Goal: Information Seeking & Learning: Learn about a topic

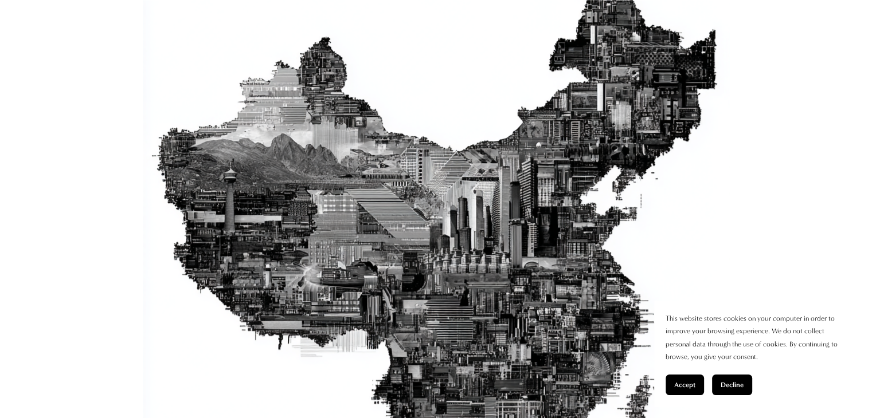
scroll to position [458, 0]
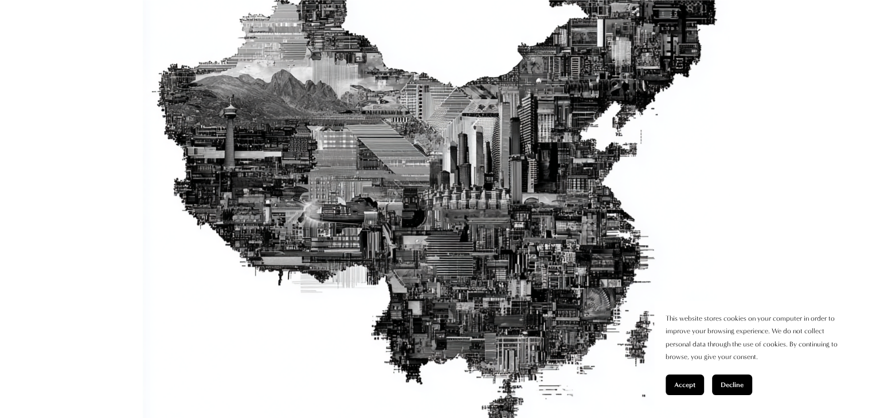
click at [674, 381] on span "Accept" at bounding box center [684, 385] width 21 height 8
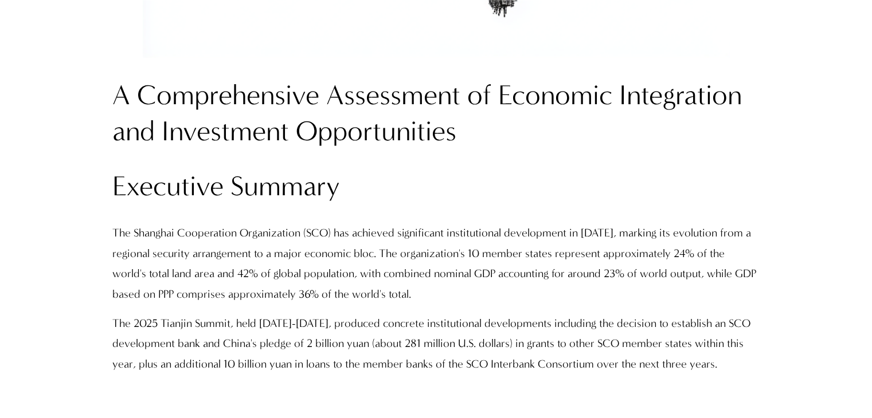
scroll to position [917, 0]
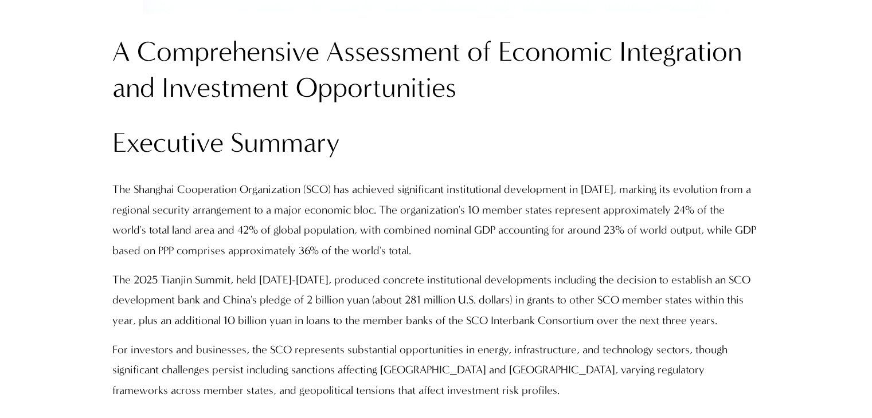
drag, startPoint x: 111, startPoint y: 190, endPoint x: 728, endPoint y: 324, distance: 632.2
click at [728, 324] on div "A Comprehensive Assessment of Economic Integration and Investment Opportunities…" at bounding box center [436, 217] width 667 height 386
click at [728, 329] on div at bounding box center [728, 329] width 0 height 0
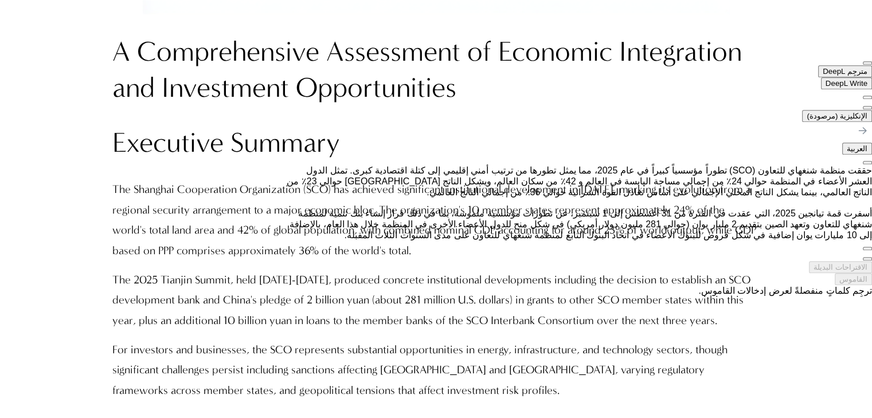
click at [610, 250] on p "The Shanghai Cooperation Organization (SCO) has achieved significant institutio…" at bounding box center [436, 219] width 648 height 81
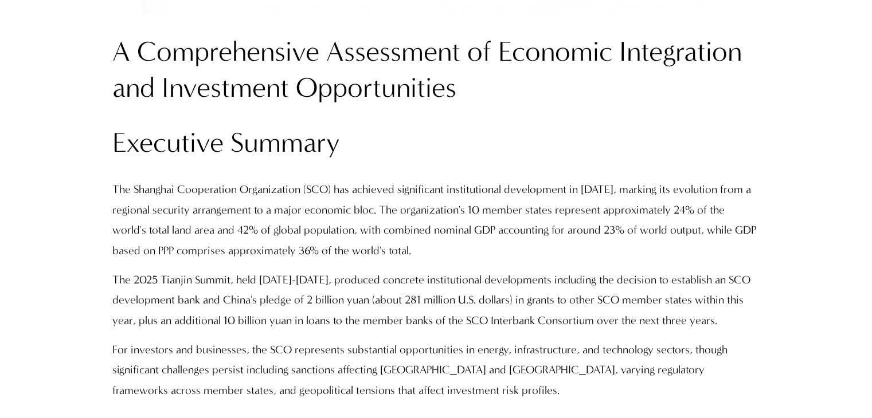
scroll to position [974, 0]
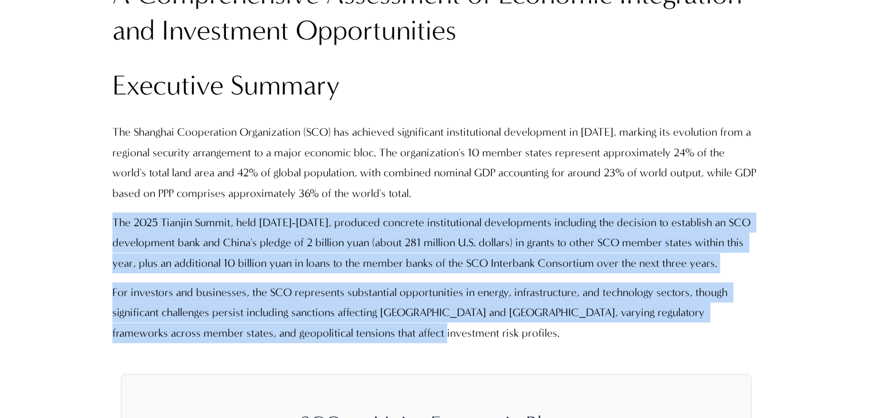
drag, startPoint x: 113, startPoint y: 224, endPoint x: 365, endPoint y: 328, distance: 272.6
click at [365, 328] on div "A Comprehensive Assessment of Economic Integration and Investment Opportunities…" at bounding box center [436, 160] width 648 height 367
click at [367, 342] on div at bounding box center [367, 342] width 0 height 0
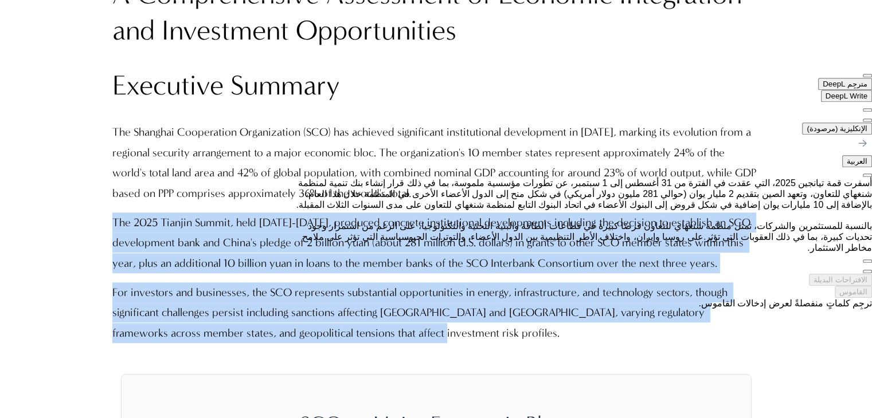
click at [125, 234] on p "The 2025 Tianjin Summit, held [DATE]-[DATE], produced concrete institutional de…" at bounding box center [436, 243] width 648 height 61
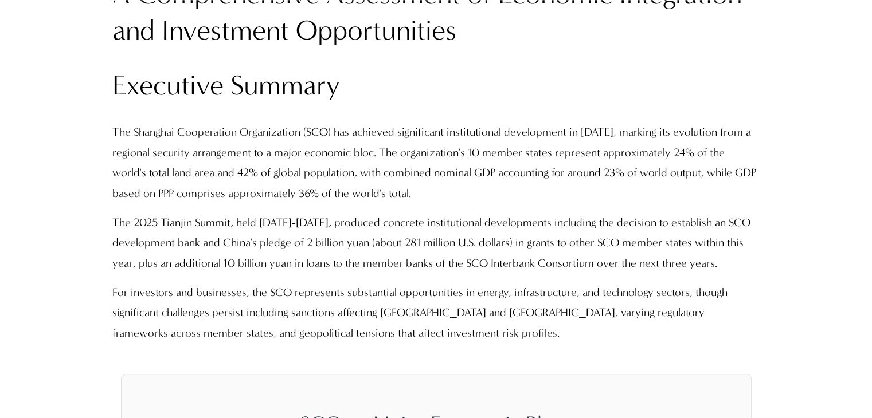
drag, startPoint x: 115, startPoint y: 222, endPoint x: 727, endPoint y: 262, distance: 614.0
click at [727, 262] on p "The 2025 Tianjin Summit, held [DATE]-[DATE], produced concrete institutional de…" at bounding box center [436, 243] width 648 height 61
click at [728, 272] on div at bounding box center [728, 272] width 0 height 0
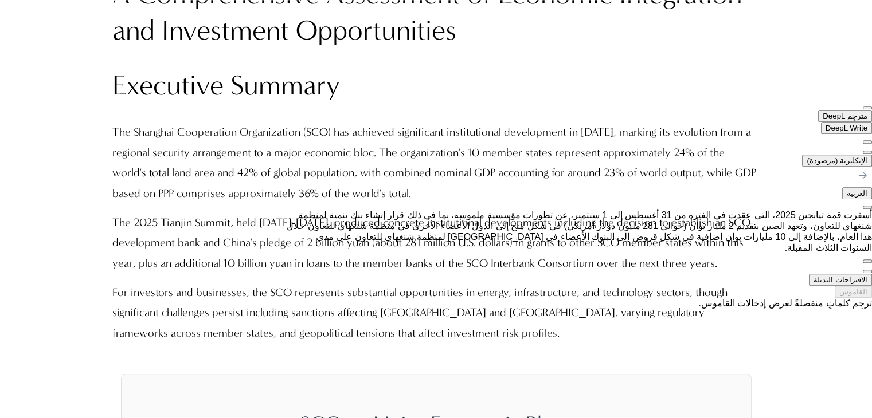
click at [867, 272] on span "button" at bounding box center [867, 272] width 0 height 0
click at [863, 151] on button at bounding box center [867, 152] width 9 height 3
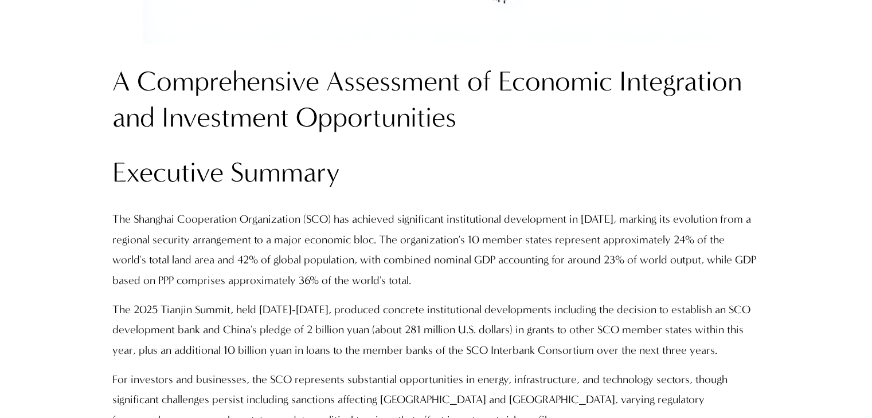
scroll to position [745, 0]
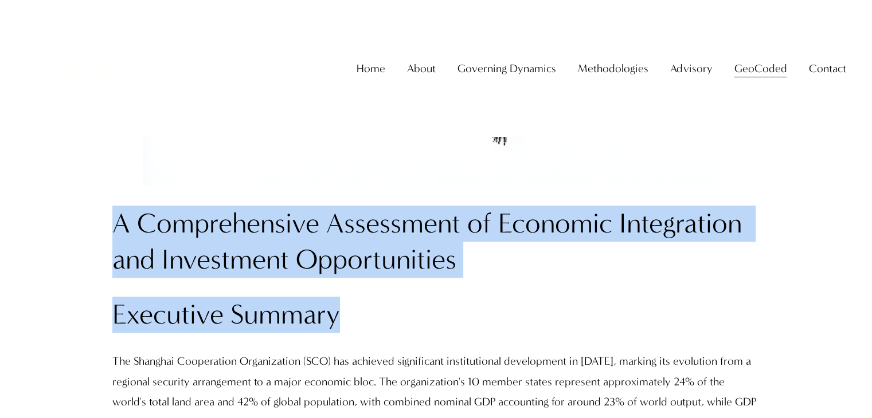
drag, startPoint x: 121, startPoint y: 223, endPoint x: 353, endPoint y: 299, distance: 244.3
click at [352, 301] on div "A Comprehensive Assessment of Economic Integration and Investment Opportunities…" at bounding box center [436, 389] width 648 height 367
copy div "A Comprehensive Assessment of Economic Integration and Investment Opportunities…"
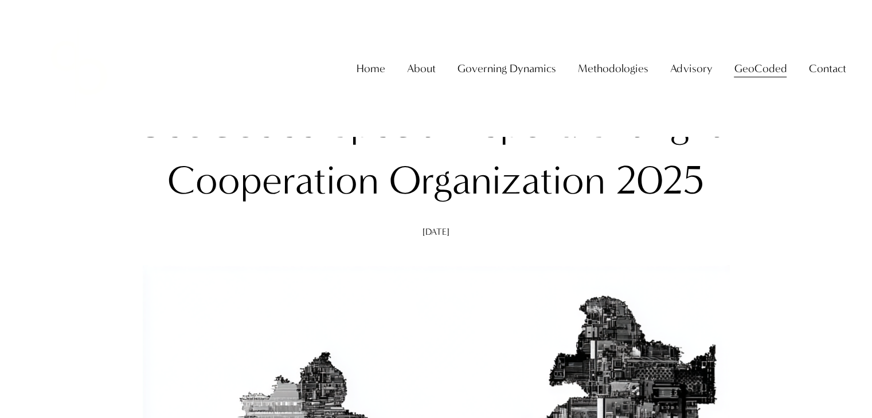
scroll to position [0, 0]
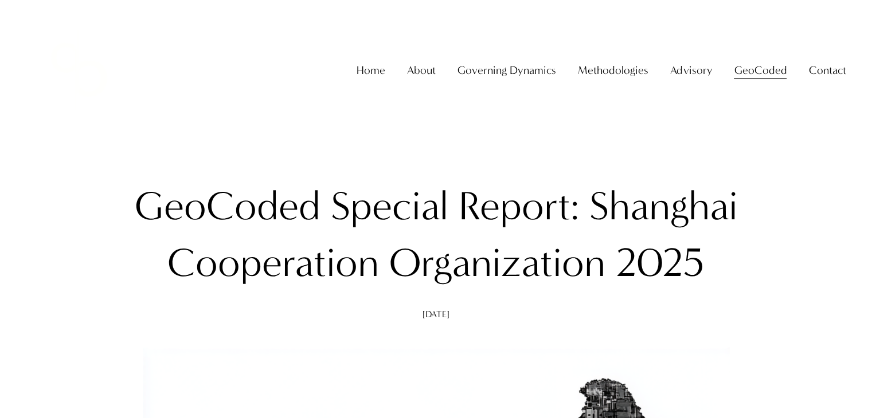
drag, startPoint x: 449, startPoint y: 125, endPoint x: 344, endPoint y: 122, distance: 105.5
click at [0, 0] on div "About The Firm [PERSON_NAME]" at bounding box center [0, 0] width 0 height 0
copy span "[PERSON_NAME]"
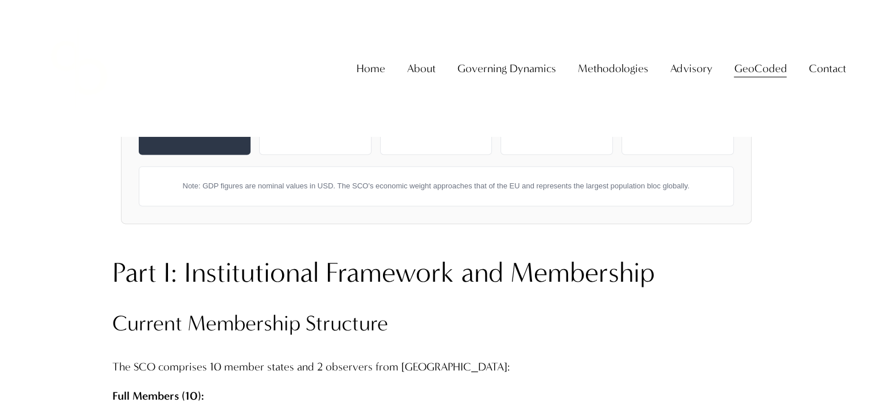
scroll to position [1547, 0]
